Goal: Information Seeking & Learning: Learn about a topic

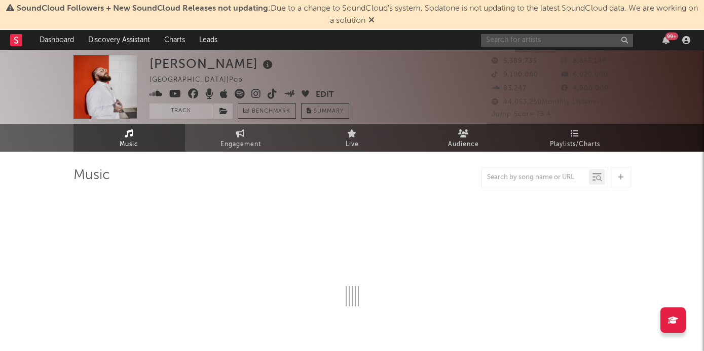
click at [538, 39] on input "text" at bounding box center [557, 40] width 152 height 13
type input "strin"
select select "6m"
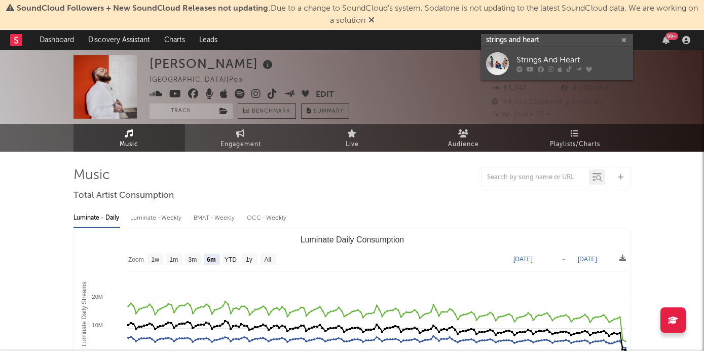
type input "strings and heart"
click at [552, 58] on div "Strings And Heart" at bounding box center [572, 60] width 112 height 12
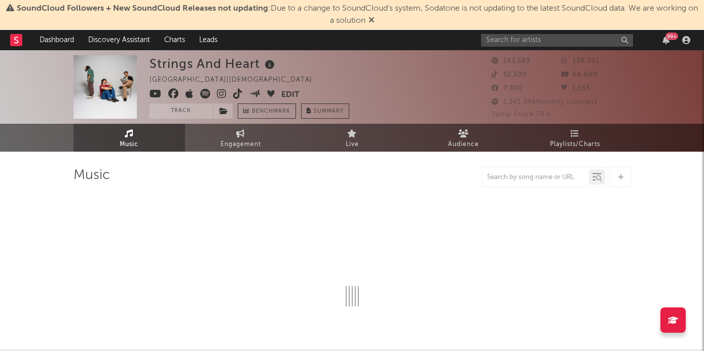
select select "6m"
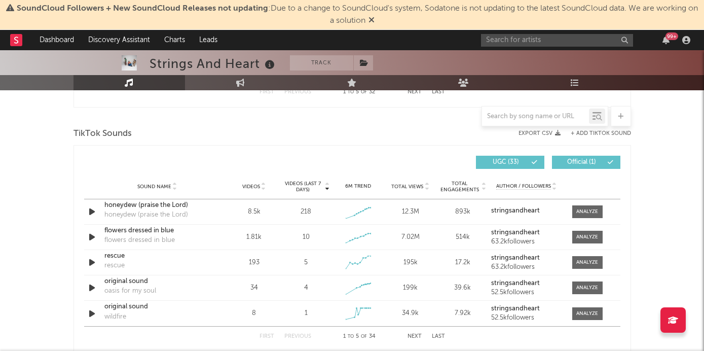
scroll to position [658, 0]
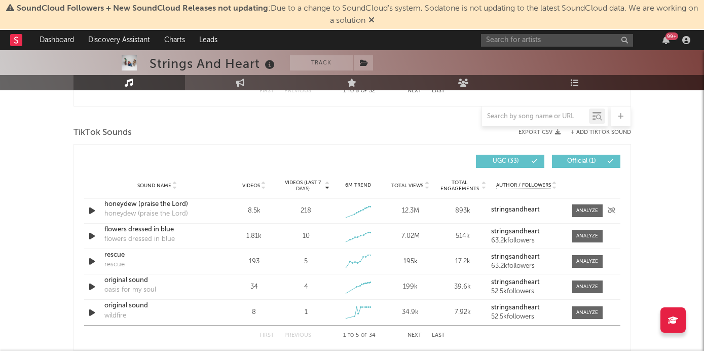
click at [90, 210] on icon "button" at bounding box center [92, 210] width 11 height 13
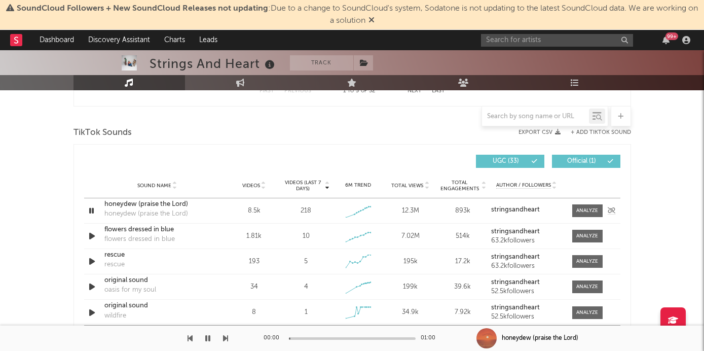
click at [90, 210] on icon "button" at bounding box center [92, 210] width 10 height 13
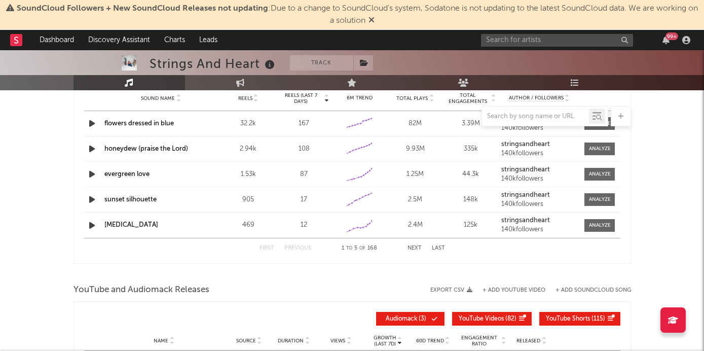
scroll to position [1005, 0]
